Goal: Contribute content: Add original content to the website for others to see

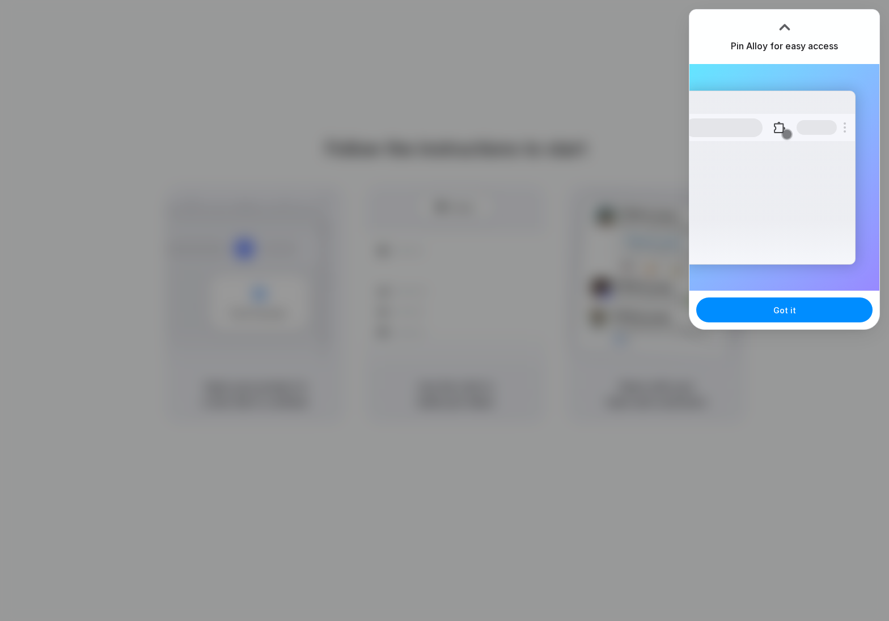
click at [780, 27] on div at bounding box center [784, 27] width 17 height 17
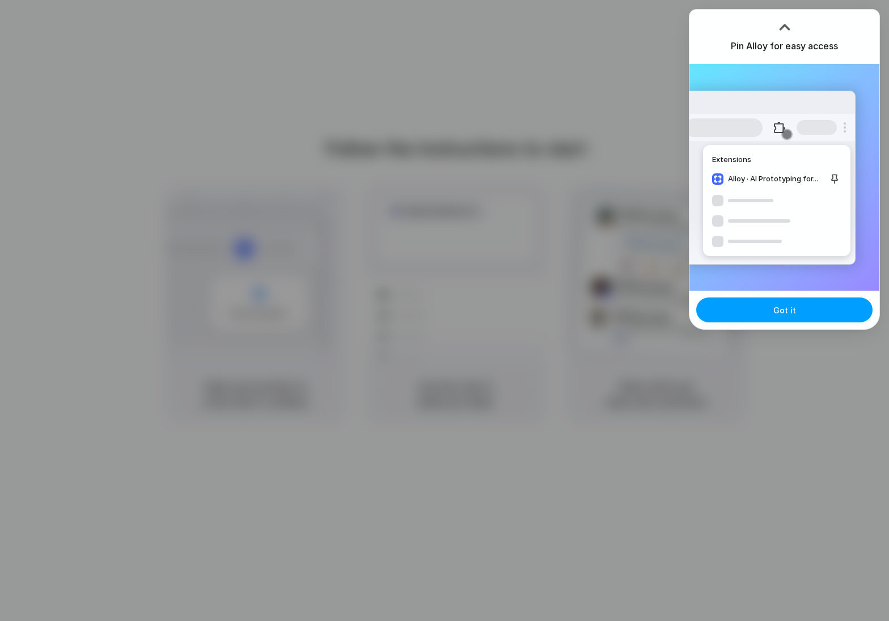
click at [752, 307] on button "Got it" at bounding box center [784, 310] width 176 height 25
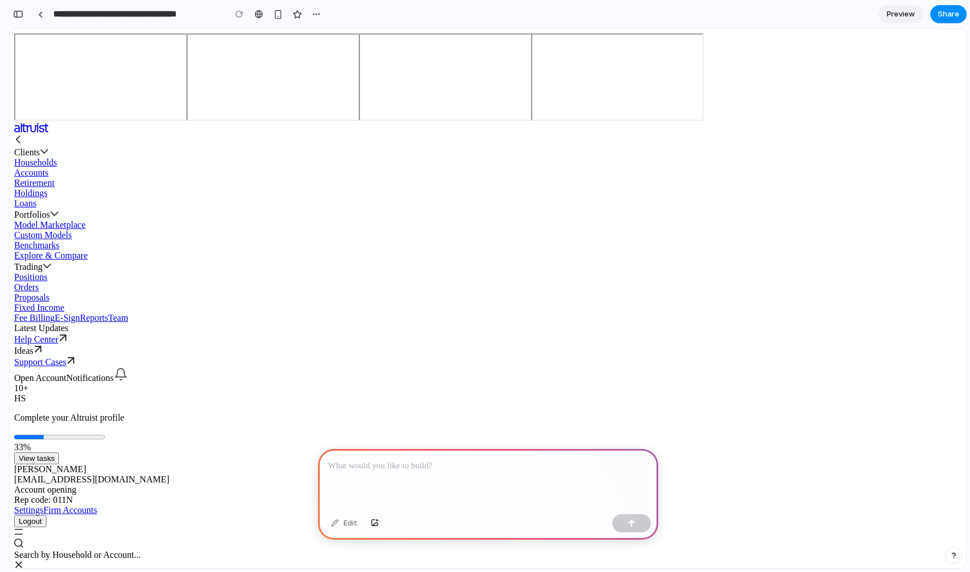
click at [363, 463] on p at bounding box center [488, 466] width 320 height 14
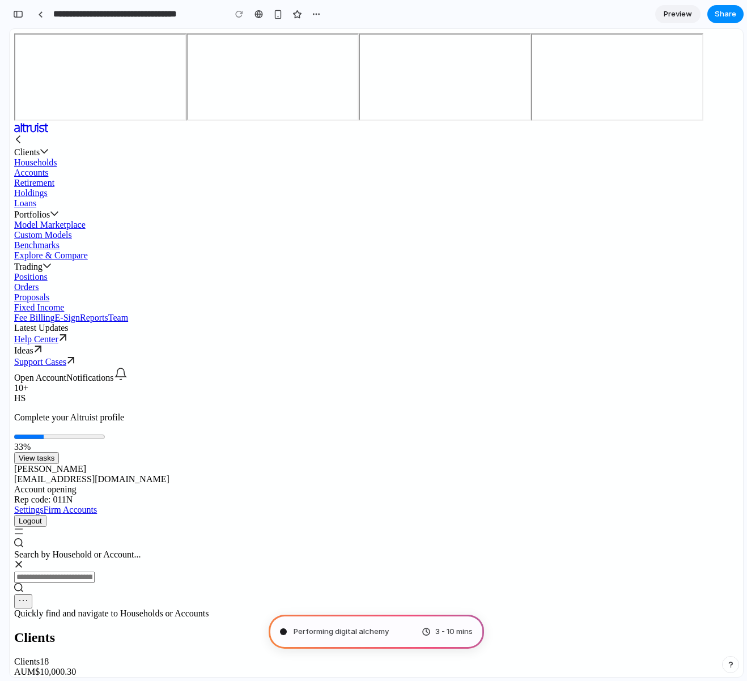
type input "**********"
